Goal: Information Seeking & Learning: Understand process/instructions

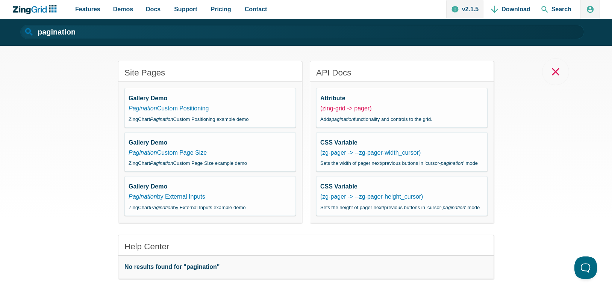
click at [348, 105] on link "(zing-grid -> pager)" at bounding box center [345, 108] width 51 height 6
type input "pagination"
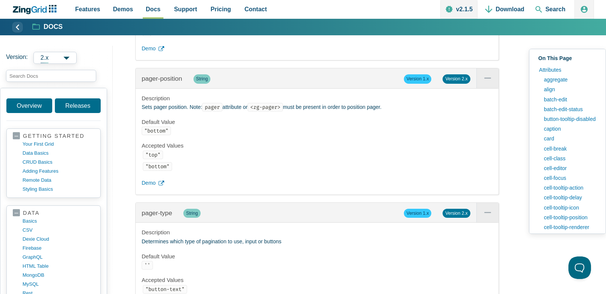
scroll to position [12095, 0]
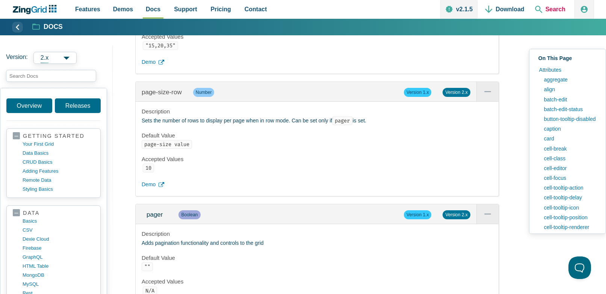
click at [554, 5] on span "Search" at bounding box center [550, 9] width 36 height 19
click at [553, 8] on span "Search" at bounding box center [550, 9] width 36 height 19
click at [554, 10] on span "Search" at bounding box center [550, 9] width 36 height 19
click at [58, 76] on input "search input" at bounding box center [51, 76] width 90 height 12
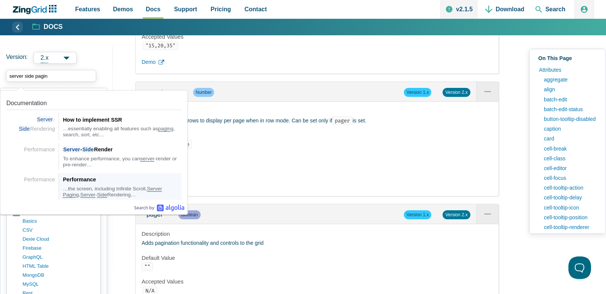
click at [113, 190] on div "…the screen, including Infinite Scroll, Server Pagin g, Server - Side Rendering…" at bounding box center [122, 192] width 119 height 12
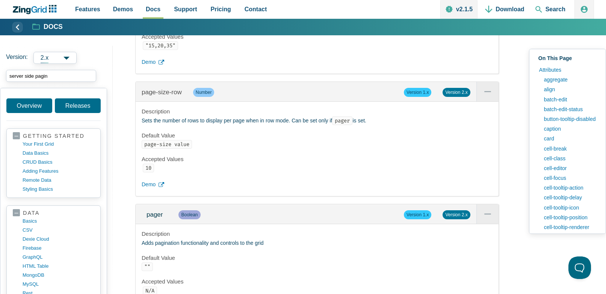
type input "server side pagin"
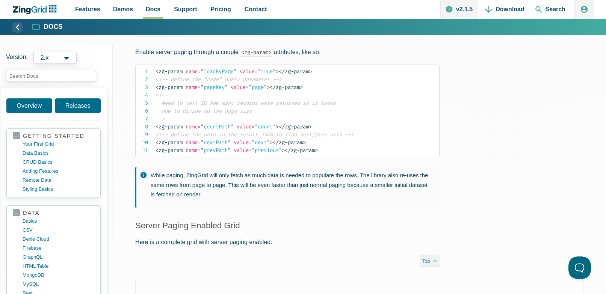
scroll to position [569, 0]
drag, startPoint x: 207, startPoint y: 143, endPoint x: 230, endPoint y: 144, distance: 23.7
click at [231, 144] on span "= " nextPath "" at bounding box center [214, 142] width 33 height 6
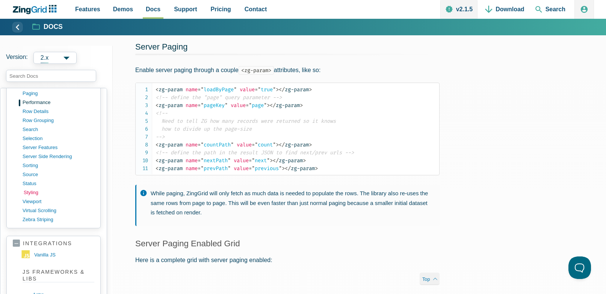
scroll to position [725, 0]
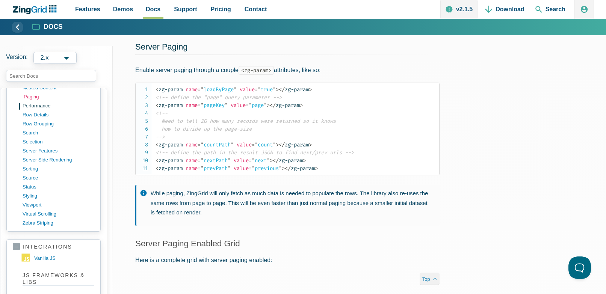
click at [42, 97] on link "paging" at bounding box center [60, 96] width 72 height 9
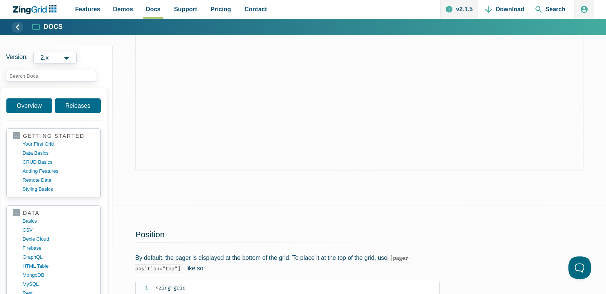
scroll to position [1324, 0]
